Goal: Task Accomplishment & Management: Use online tool/utility

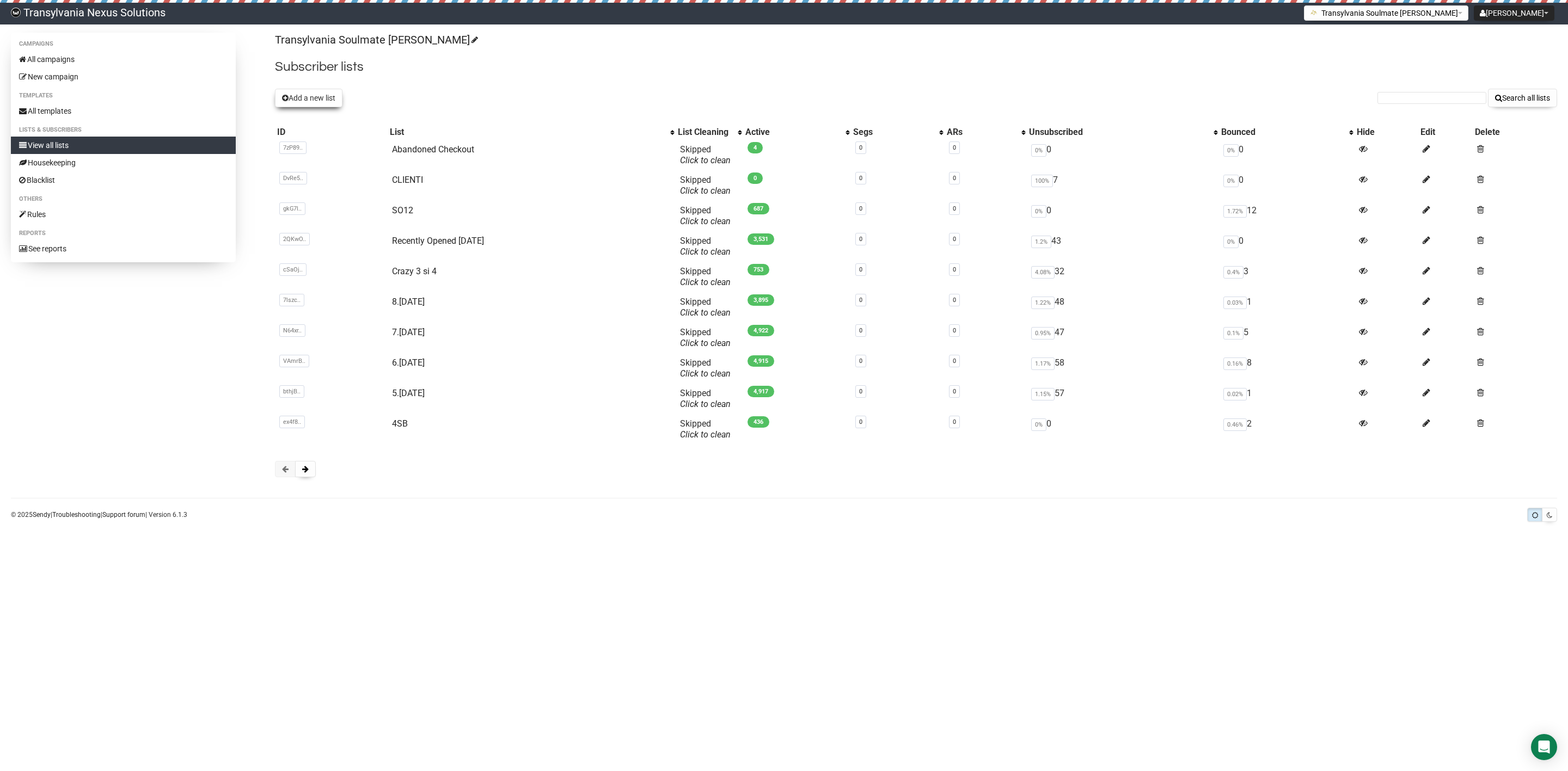
click at [317, 103] on button "Add a new list" at bounding box center [309, 98] width 68 height 18
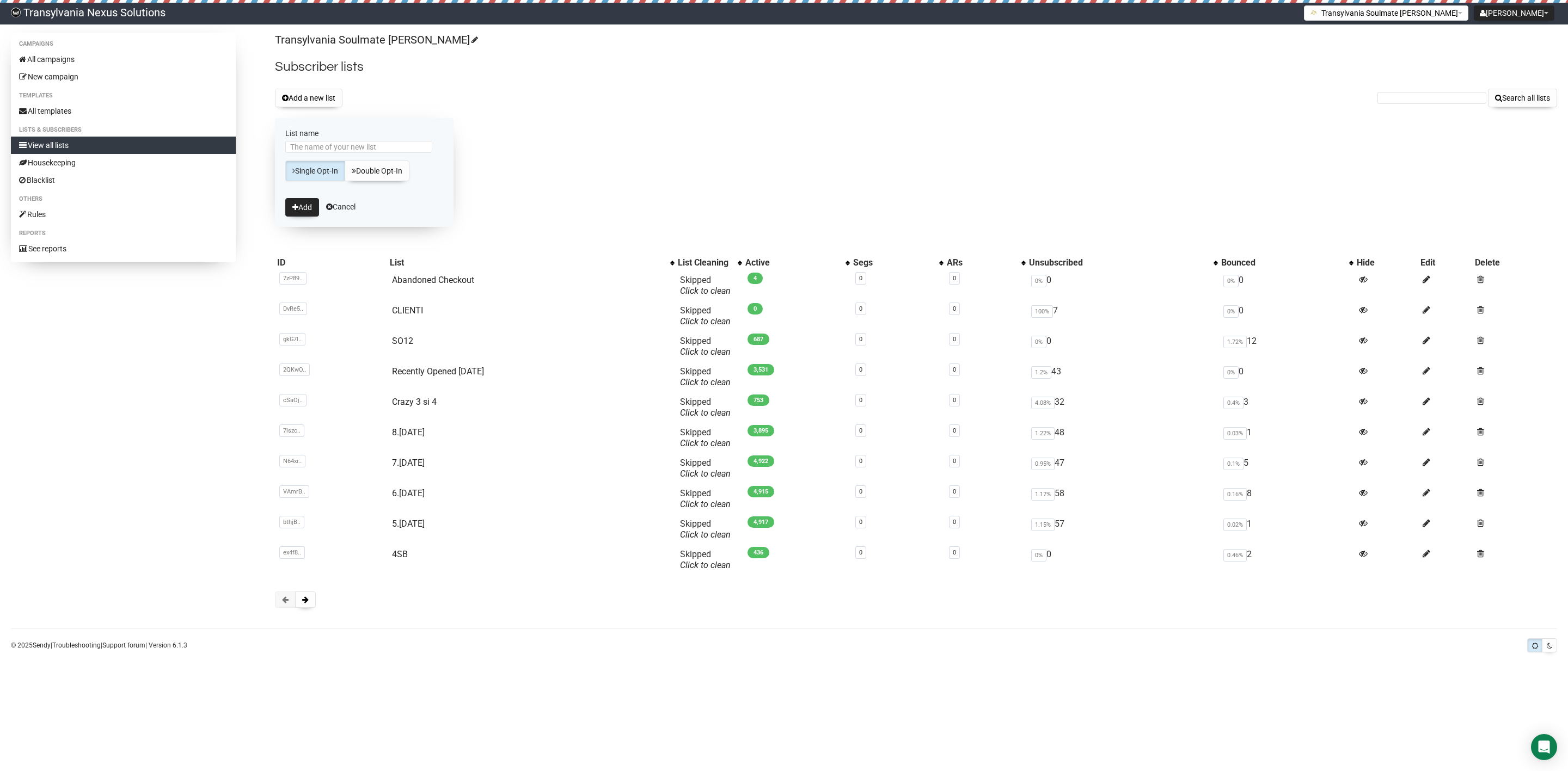
click at [498, 110] on div "Transylvania Soulmate Decoder Subscriber lists Add a new list Search all lists …" at bounding box center [916, 326] width 1282 height 586
click at [472, 106] on div "Add a new list Search all lists" at bounding box center [916, 98] width 1282 height 18
click at [354, 206] on link "Cancel" at bounding box center [341, 207] width 29 height 9
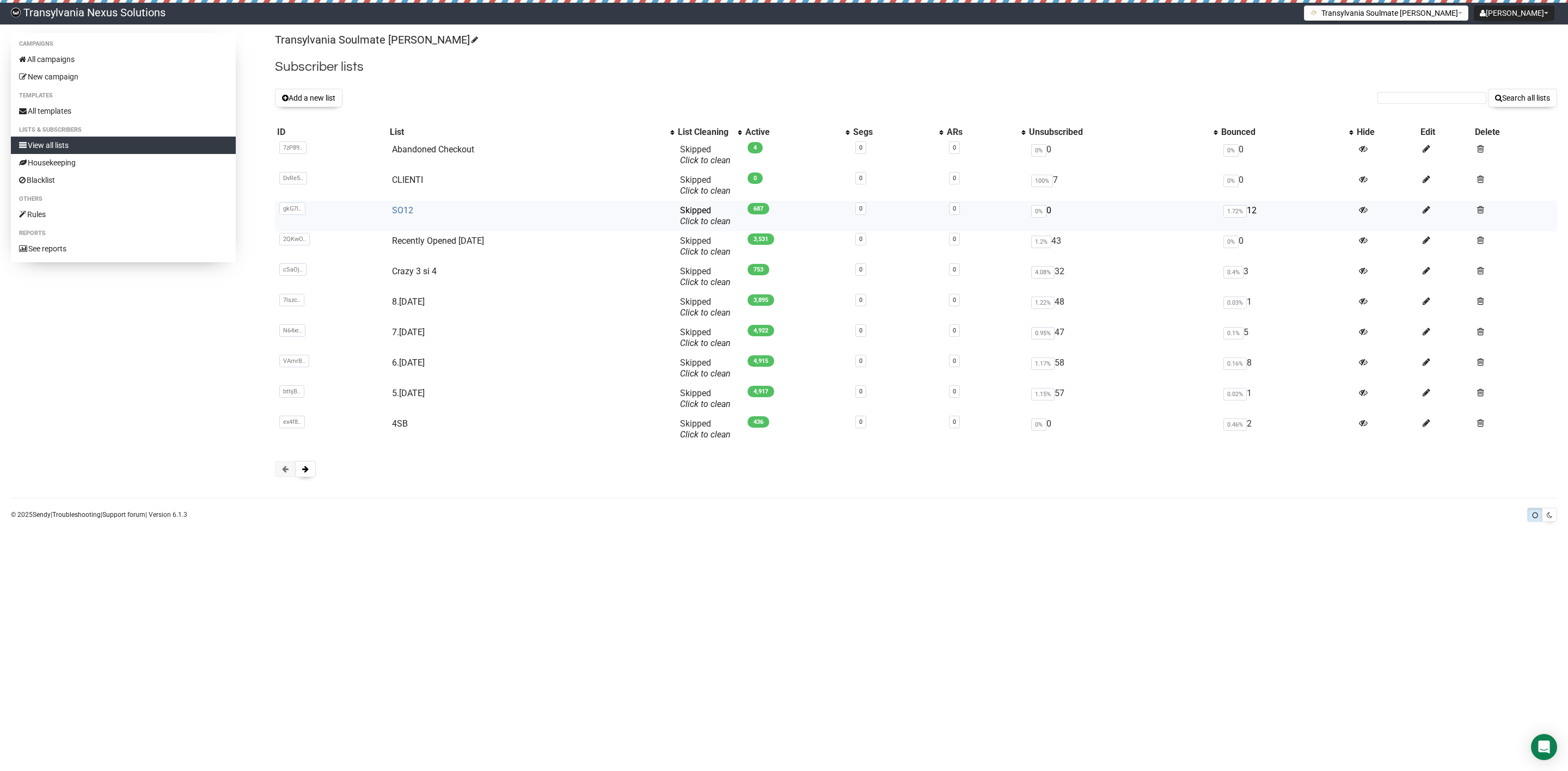
click at [400, 214] on link "SO12" at bounding box center [402, 210] width 21 height 10
click at [323, 98] on button "Add a new list" at bounding box center [309, 98] width 68 height 18
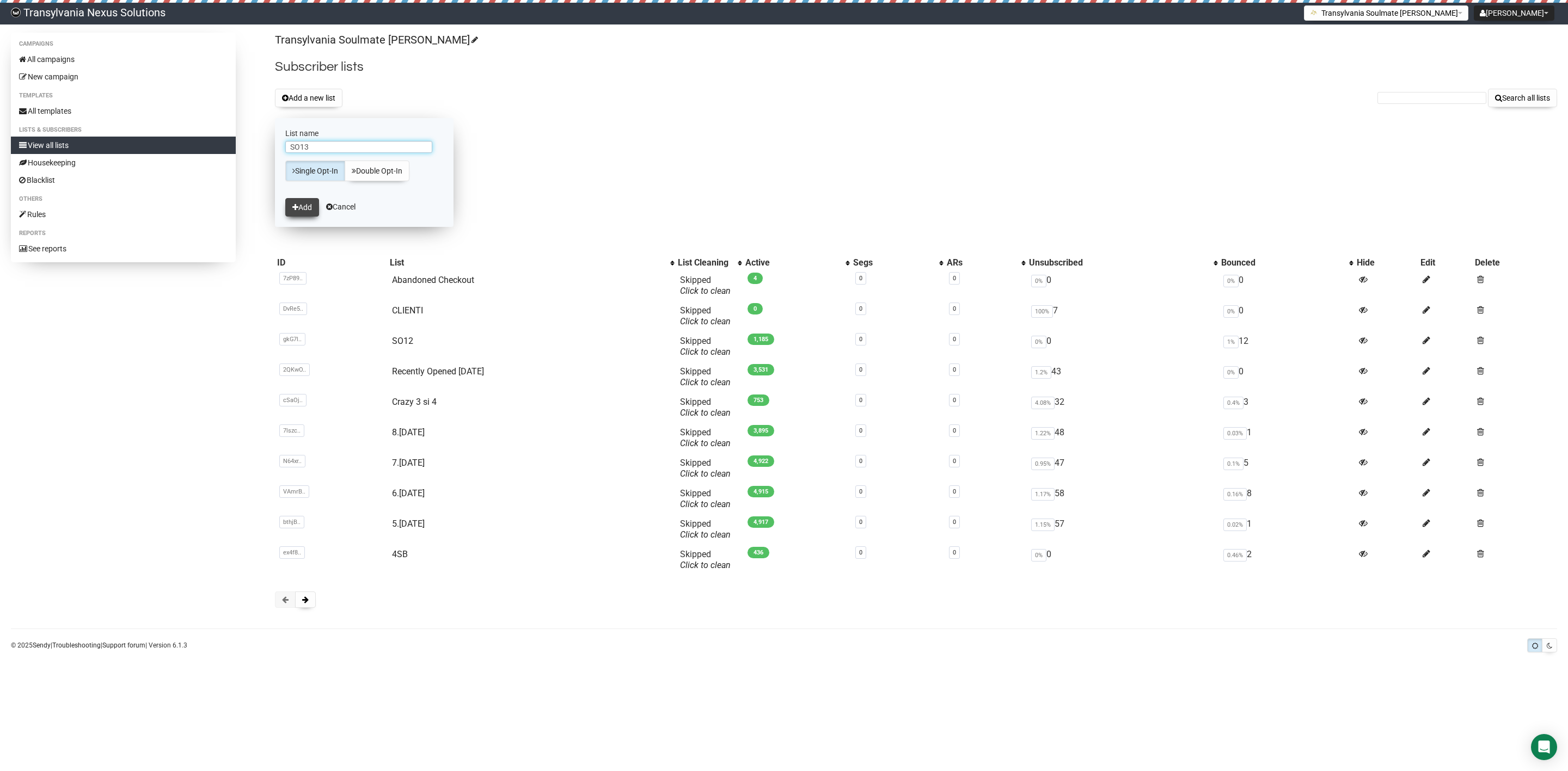
type input "SO13"
click at [301, 206] on button "Add" at bounding box center [302, 208] width 33 height 18
